Goal: Information Seeking & Learning: Find contact information

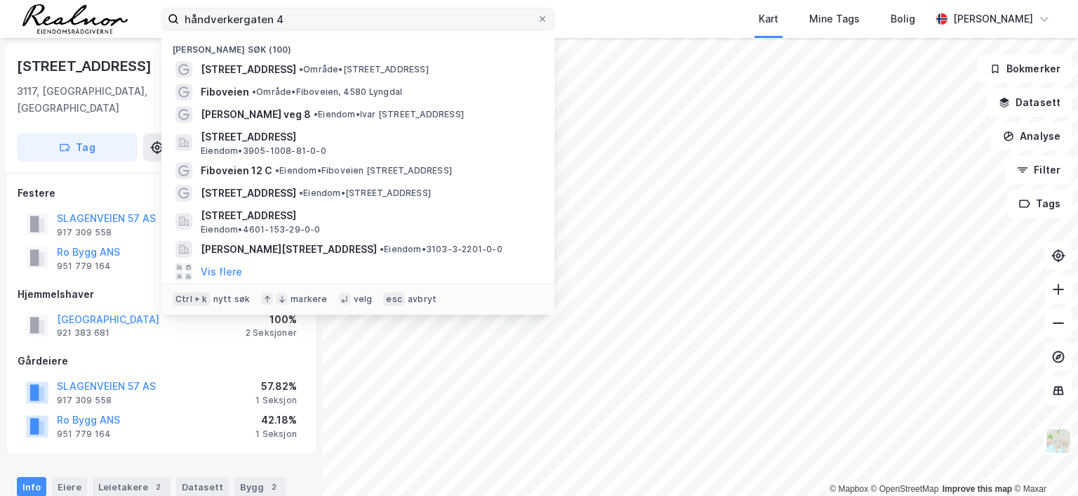
click at [288, 15] on input "håndverkergaten 4" at bounding box center [358, 18] width 358 height 21
drag, startPoint x: 288, startPoint y: 15, endPoint x: 105, endPoint y: 7, distance: 184.1
click at [105, 7] on div "håndverkergaten 4 Nylige søk (100) Ørneveien 5 • Område • [STREET_ADDRESS] • Om…" at bounding box center [539, 19] width 1078 height 38
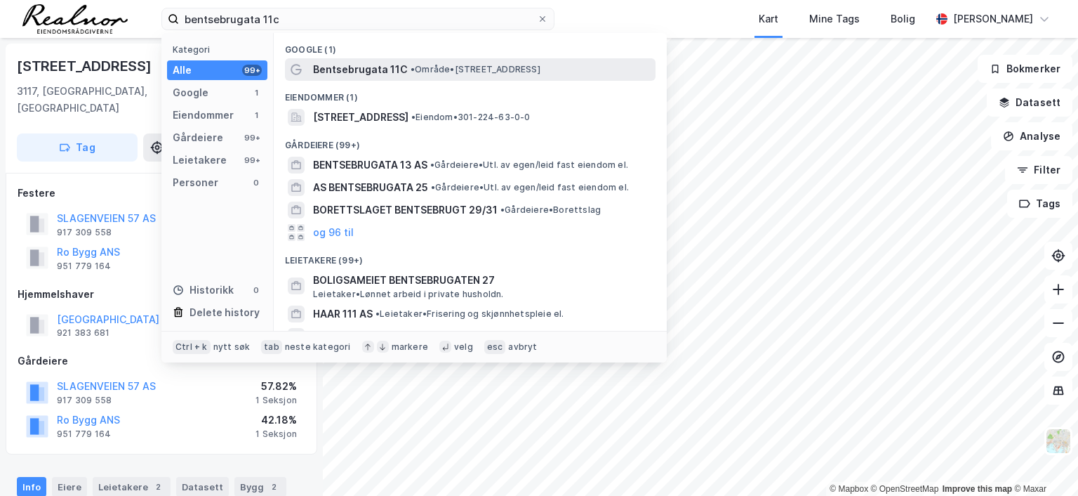
click at [411, 69] on span "•" at bounding box center [413, 69] width 4 height 11
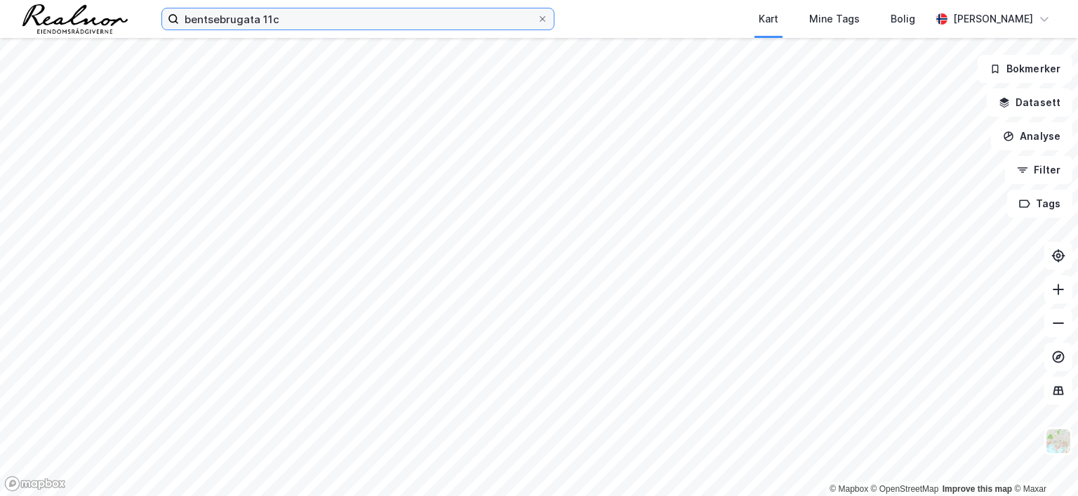
click at [290, 19] on input "bentsebrugata 11c" at bounding box center [358, 18] width 358 height 21
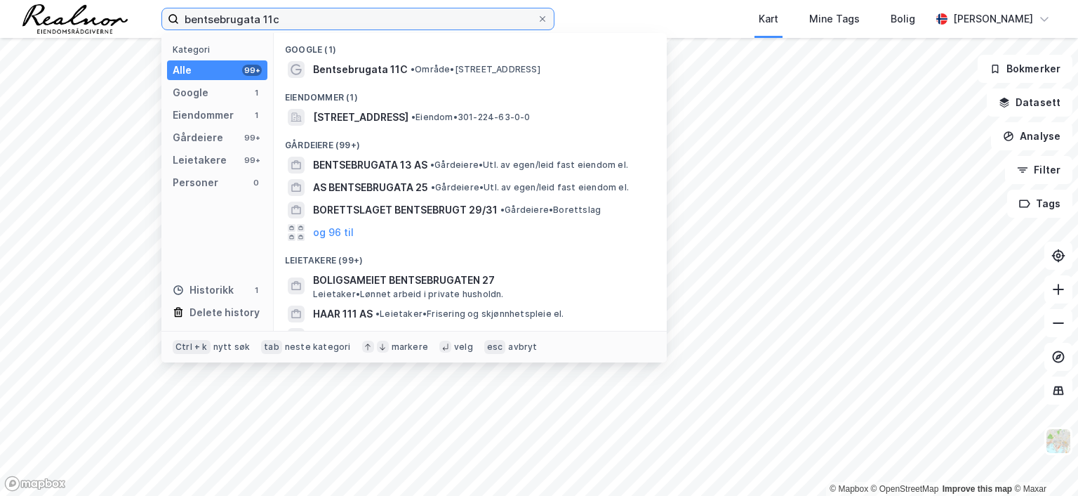
drag, startPoint x: 289, startPoint y: 19, endPoint x: 84, endPoint y: 11, distance: 205.1
click at [84, 11] on div "bentsebrugata 11c Kategori Alle 99+ Google 1 Eiendommer 1 Gårdeiere 99+ Leietak…" at bounding box center [539, 19] width 1078 height 38
type input "[STREET_ADDRESS]"
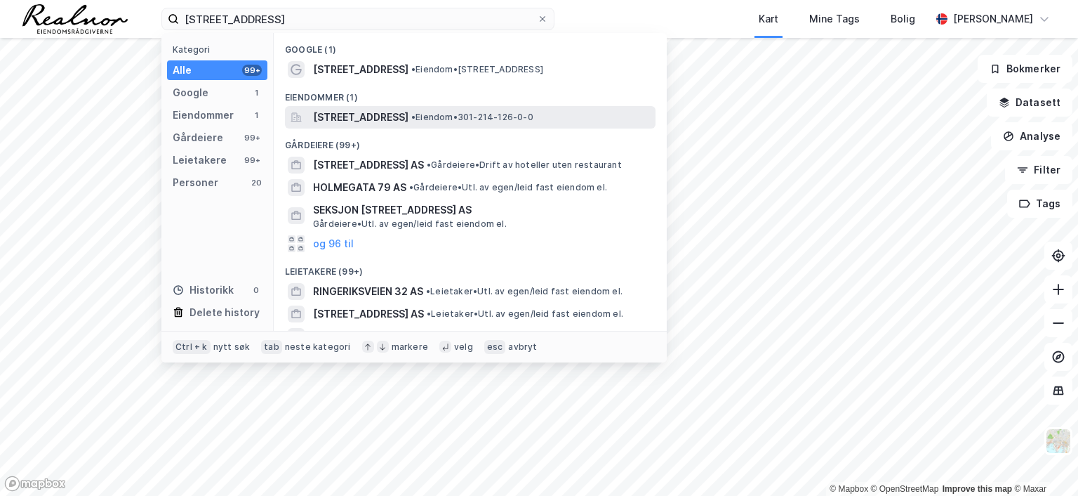
click at [409, 109] on span "[STREET_ADDRESS]" at bounding box center [360, 117] width 95 height 17
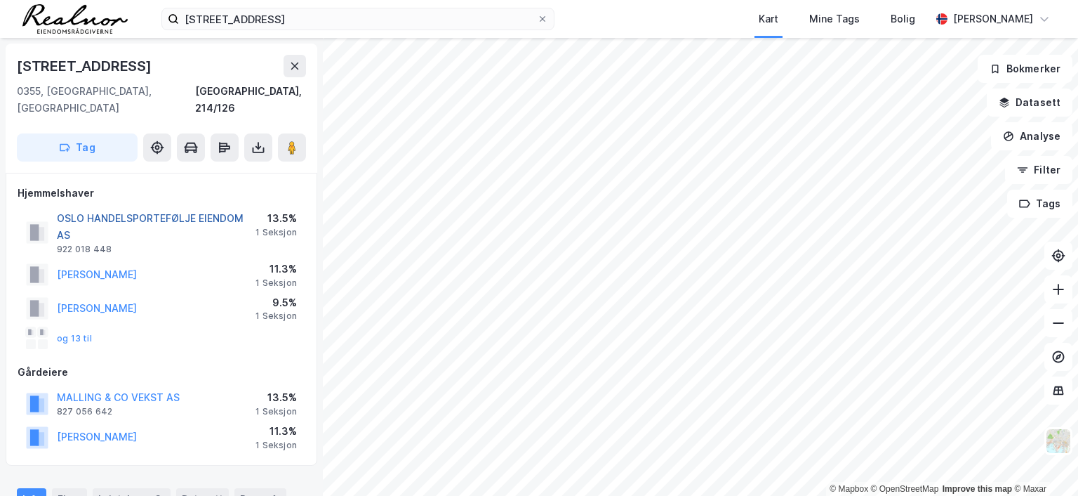
click at [0, 0] on button "OSLO HANDELSPORTEFØLJE EIENDOM AS" at bounding box center [0, 0] width 0 height 0
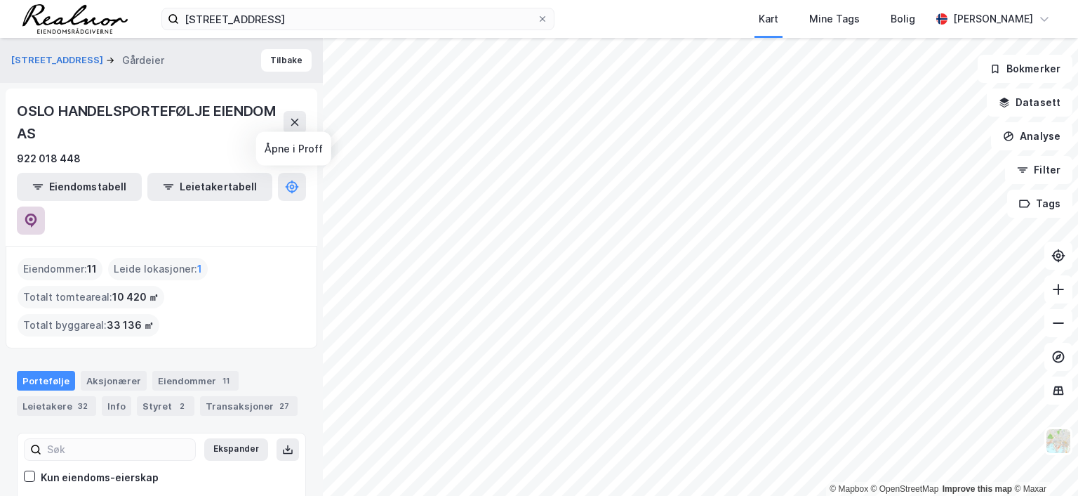
click at [38, 213] on icon at bounding box center [31, 220] width 14 height 14
